Goal: Task Accomplishment & Management: Complete application form

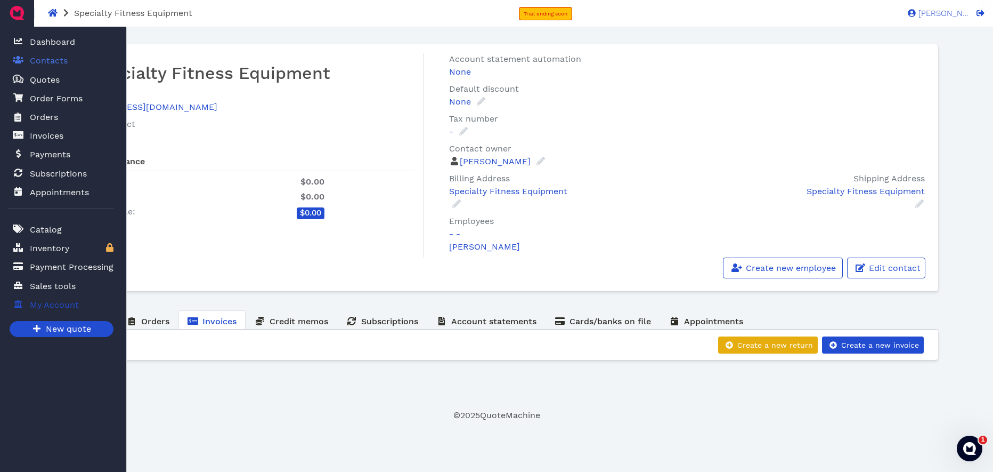
click at [46, 305] on span "My Account" at bounding box center [54, 304] width 49 height 13
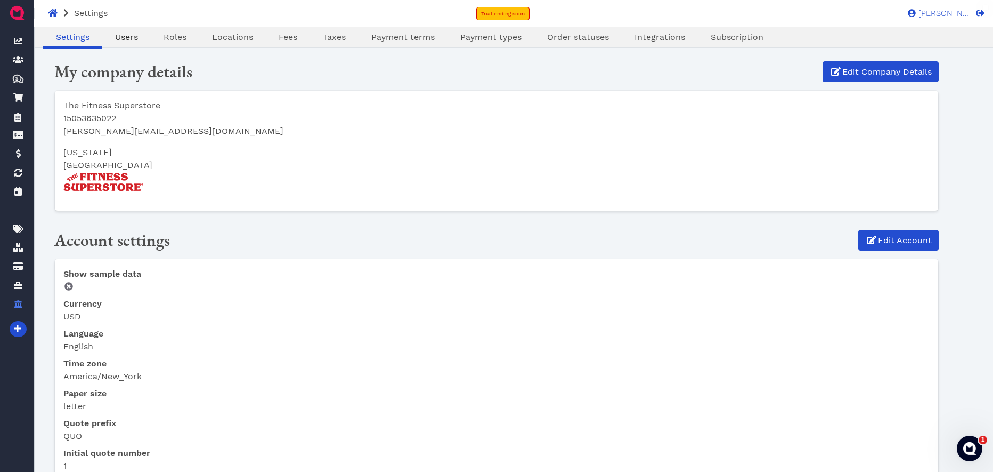
click at [130, 36] on span "Users" at bounding box center [126, 37] width 23 height 10
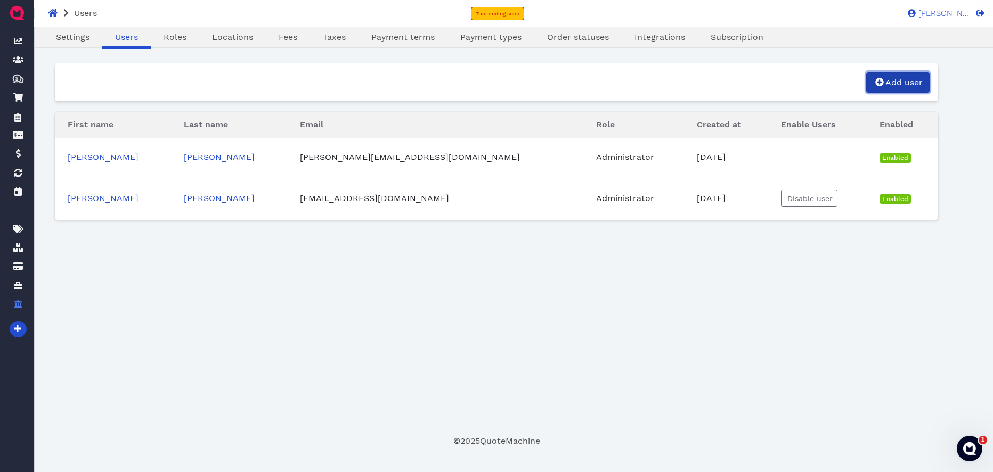
click at [894, 84] on span "Add user" at bounding box center [903, 82] width 39 height 10
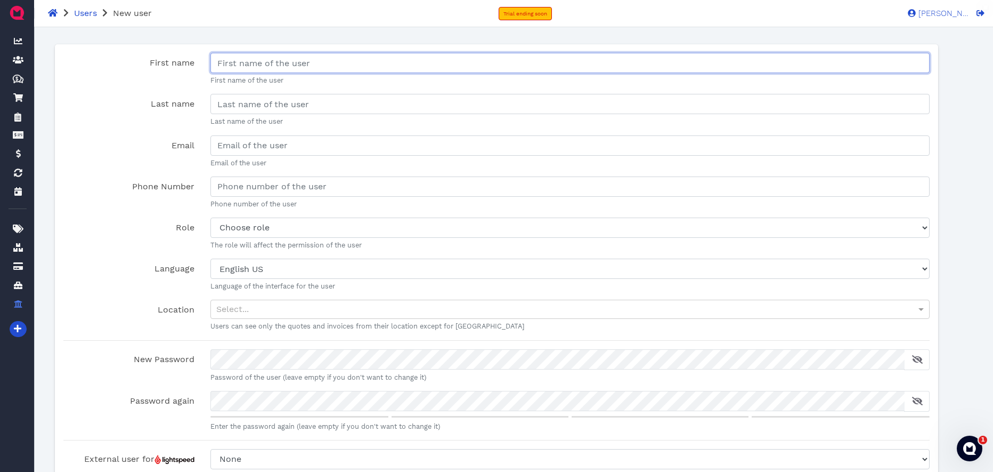
click at [289, 68] on input "First name" at bounding box center [570, 63] width 720 height 20
type input "[PERSON_NAME]"
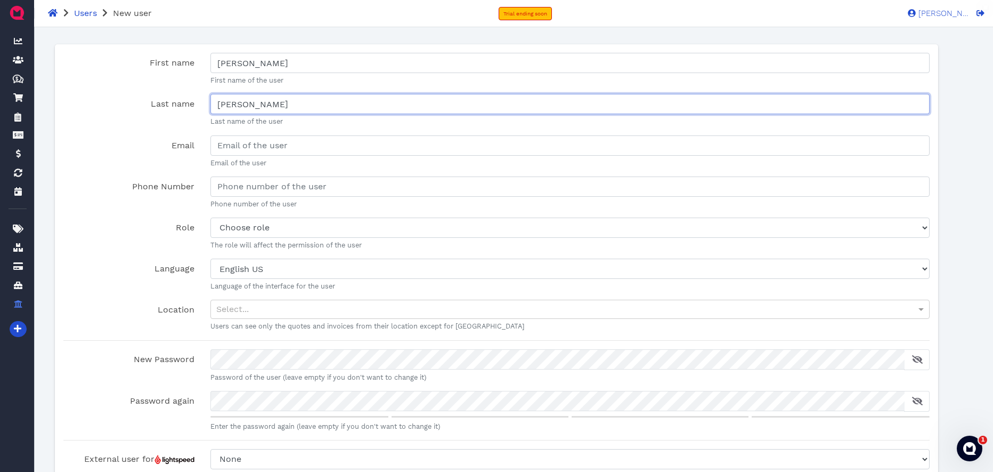
type input "[PERSON_NAME]"
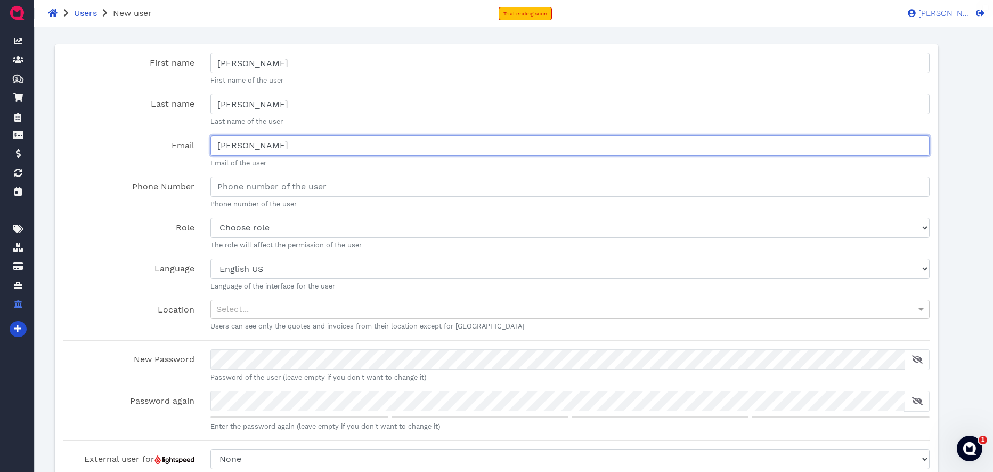
type input "J"
type input "[PERSON_NAME][EMAIL_ADDRESS][DOMAIN_NAME]"
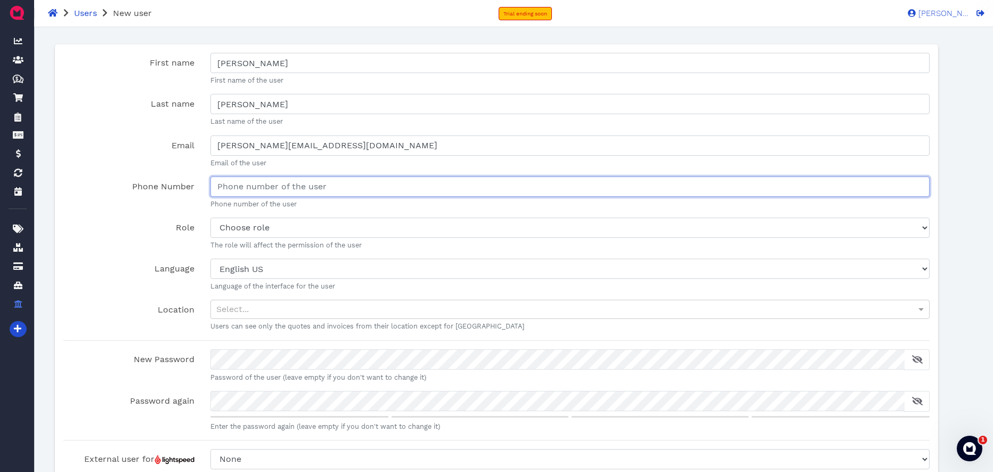
click at [299, 185] on input "Phone Number" at bounding box center [570, 186] width 720 height 20
type input "[PHONE_NUMBER]"
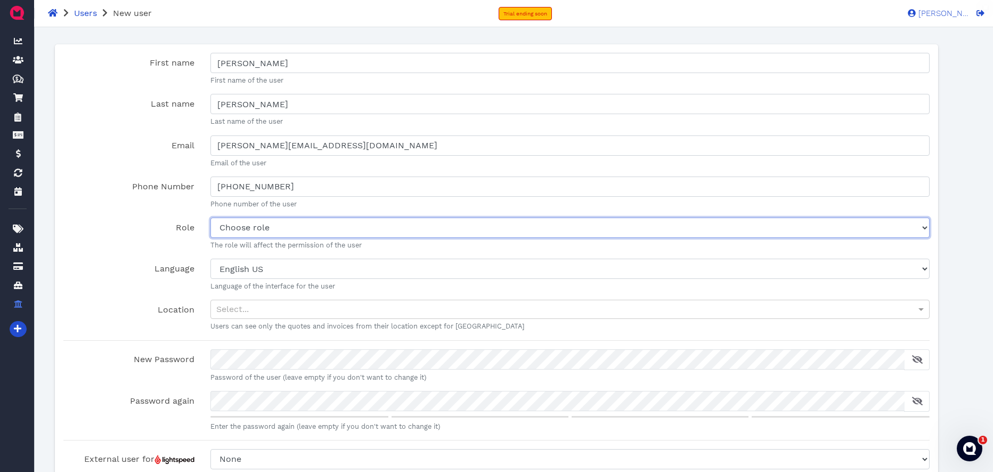
click at [263, 231] on select "Choose role Salesperson Administrator" at bounding box center [570, 227] width 720 height 20
select select "sales-man"
click at [210, 217] on select "Choose role Salesperson Administrator" at bounding box center [570, 227] width 720 height 20
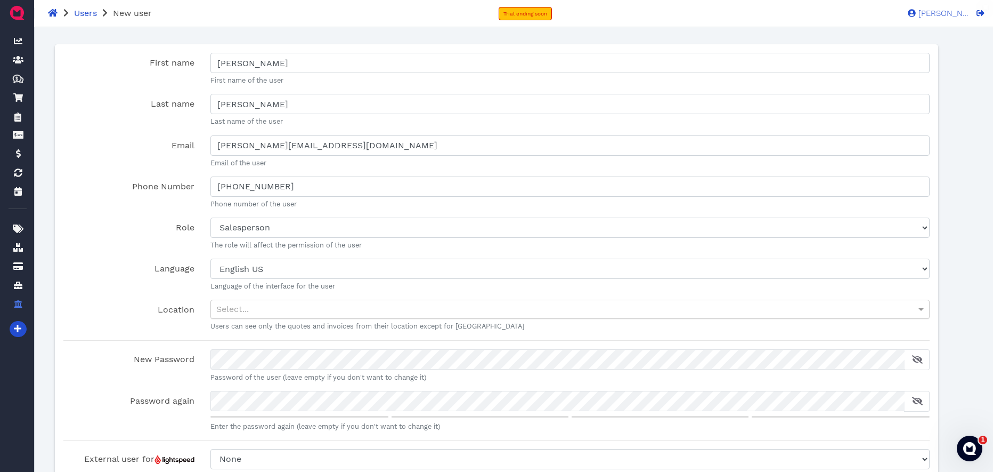
click at [249, 308] on div "Select..." at bounding box center [570, 309] width 719 height 18
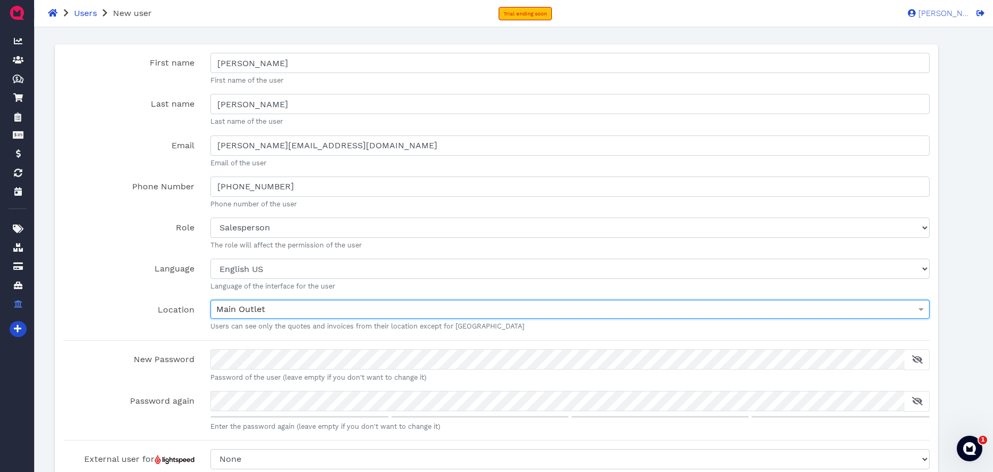
scroll to position [95, 0]
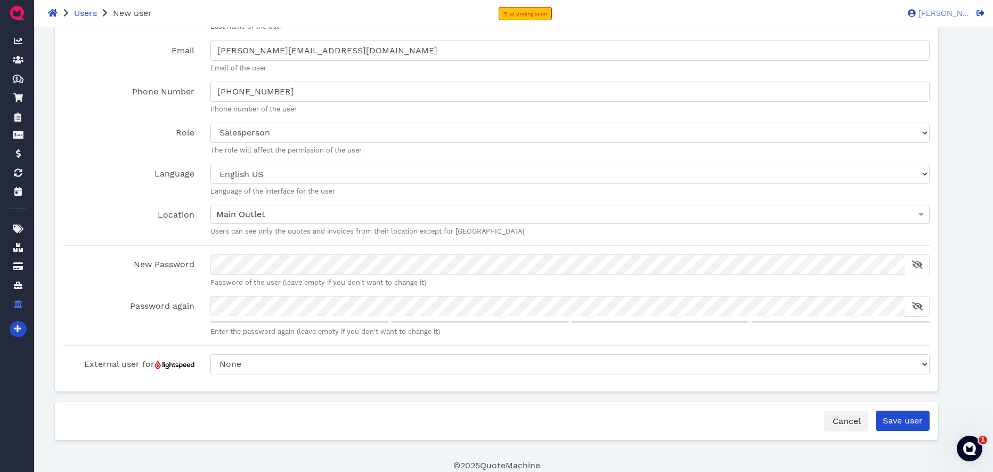
click at [51, 280] on div "First name [PERSON_NAME] First name of the user Last name [PERSON_NAME] Last na…" at bounding box center [496, 200] width 901 height 518
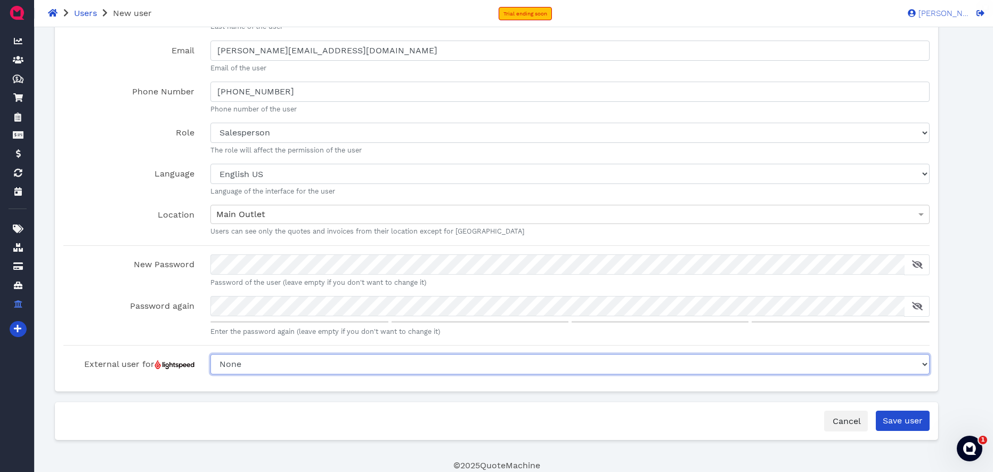
click at [255, 360] on select "None Purchasing [PERSON_NAME] [PERSON_NAME] [PERSON_NAME] W ABQ Split EP Split …" at bounding box center [570, 364] width 720 height 20
select select "c8715bdd-dc26-4ba0-98e0-c5570e44828f"
click at [210, 354] on select "None Purchasing [PERSON_NAME] [PERSON_NAME] [PERSON_NAME] W ABQ Split EP Split …" at bounding box center [570, 364] width 720 height 20
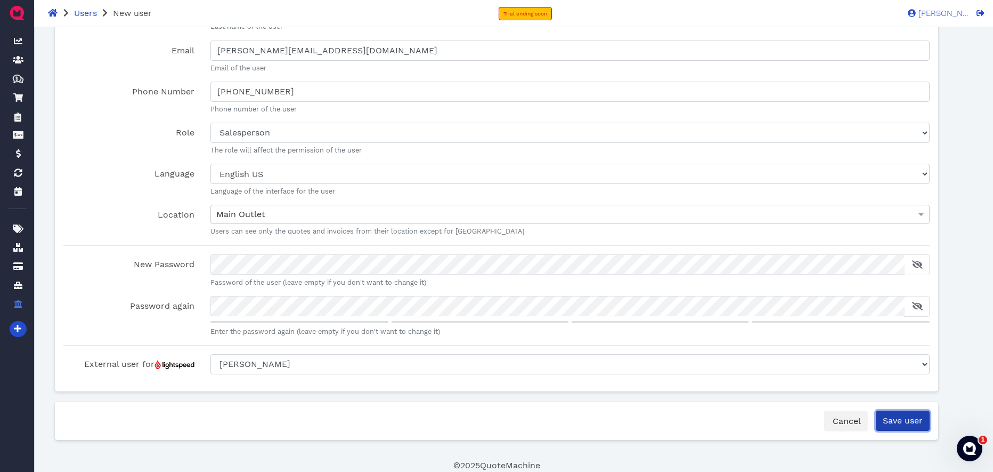
click at [904, 422] on input "Save user" at bounding box center [903, 420] width 54 height 20
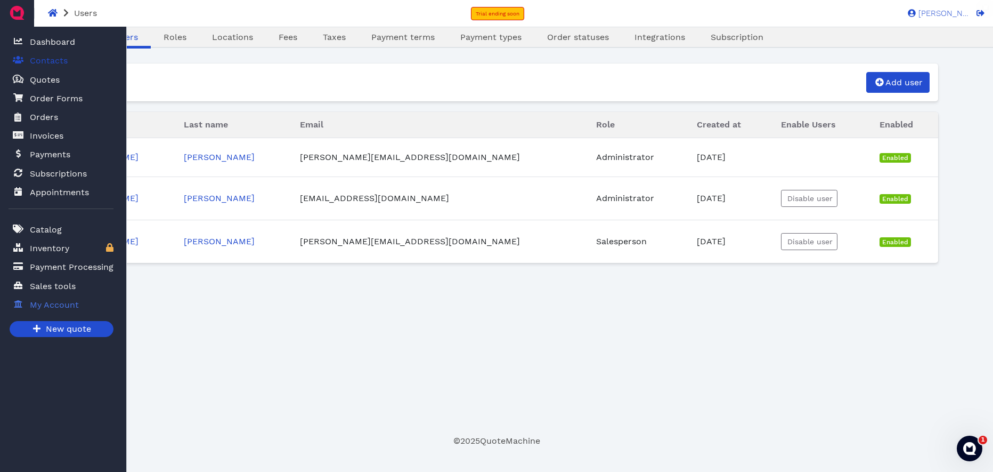
click at [45, 61] on span "Contacts" at bounding box center [49, 60] width 38 height 13
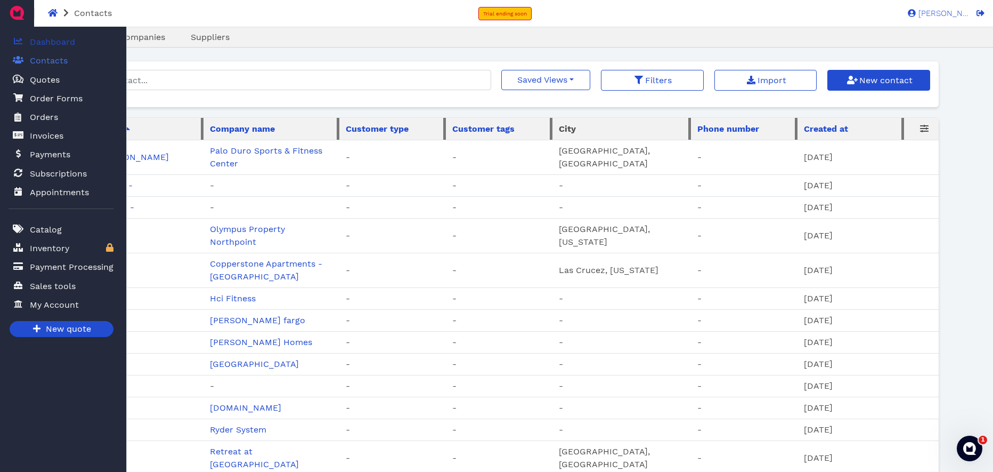
click at [63, 42] on span "Dashboard" at bounding box center [52, 42] width 45 height 13
